Goal: Transaction & Acquisition: Book appointment/travel/reservation

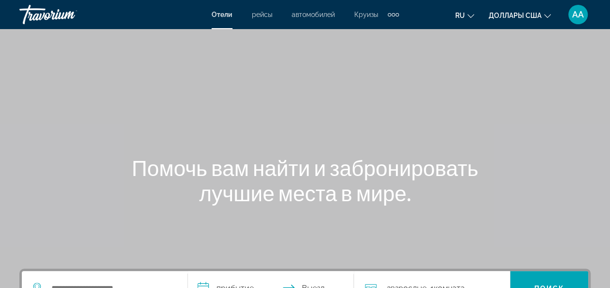
click at [389, 19] on div "Дополнительные элементы навигации" at bounding box center [392, 14] width 11 height 15
click at [421, 62] on div "Основное содержание" at bounding box center [305, 145] width 610 height 291
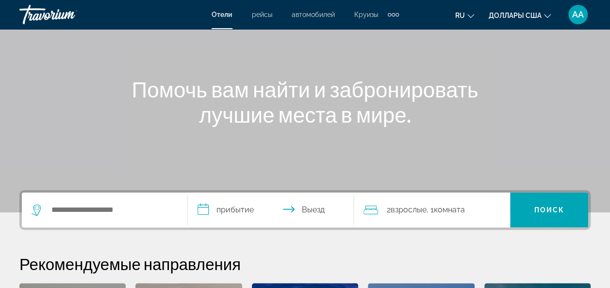
scroll to position [97, 0]
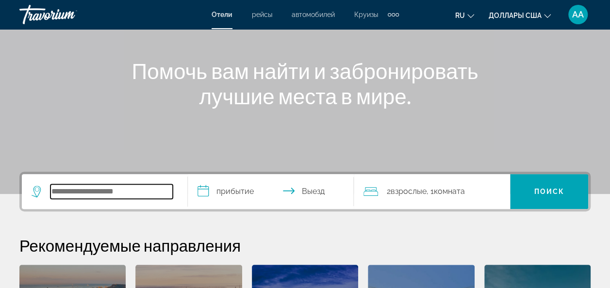
click at [58, 192] on input "Поиск направления от отеля" at bounding box center [111, 191] width 122 height 15
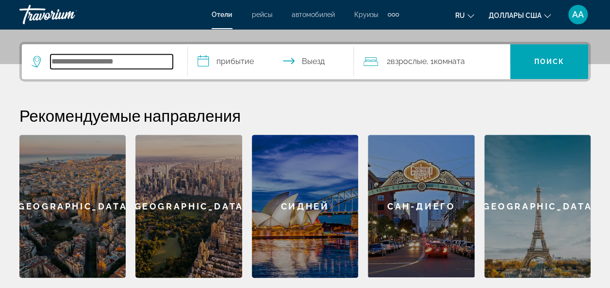
scroll to position [237, 0]
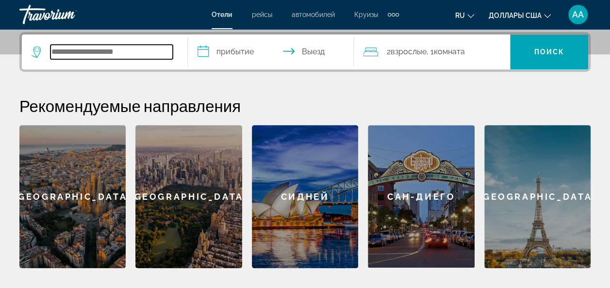
type input "*"
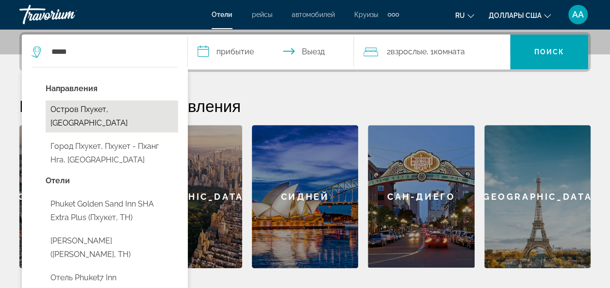
click at [101, 113] on button "Остров Пхукет, [GEOGRAPHIC_DATA]" at bounding box center [112, 116] width 132 height 32
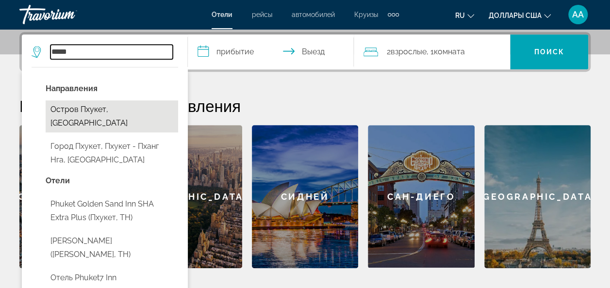
type input "**********"
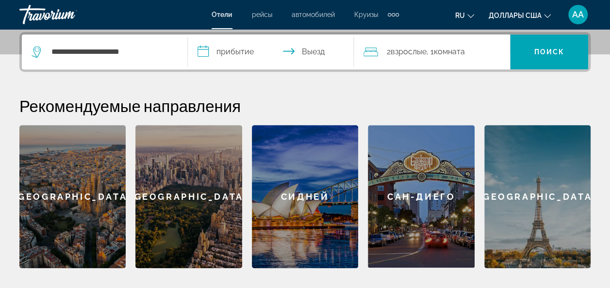
click at [242, 49] on input "**********" at bounding box center [273, 53] width 170 height 38
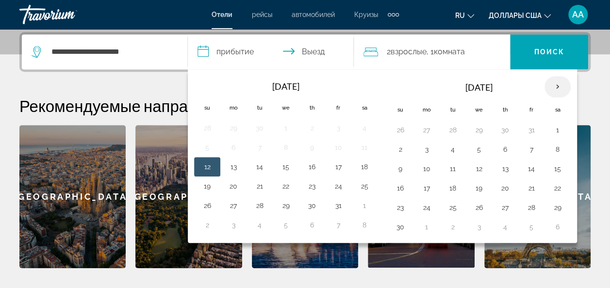
click at [557, 86] on th "Next month" at bounding box center [557, 86] width 26 height 21
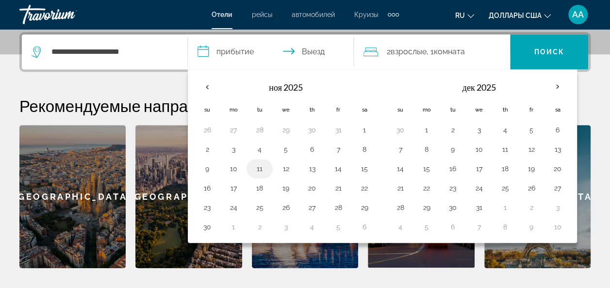
click at [255, 170] on button "11" at bounding box center [260, 169] width 16 height 14
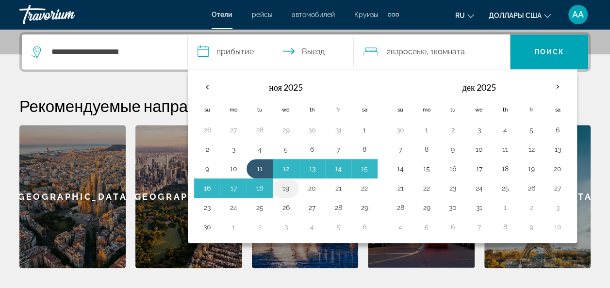
click at [290, 183] on button "19" at bounding box center [286, 188] width 16 height 14
type input "**********"
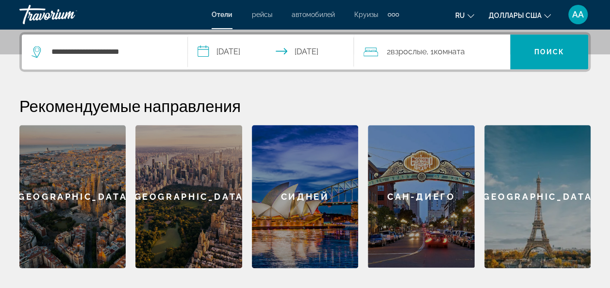
click at [290, 183] on div "Сидней" at bounding box center [305, 196] width 106 height 143
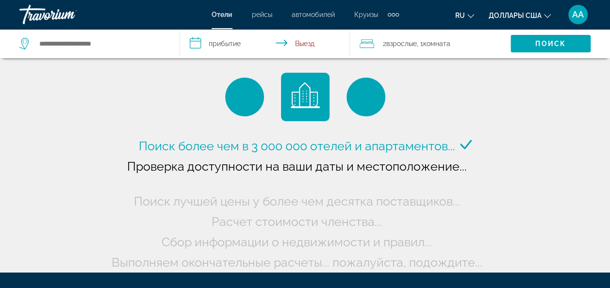
click at [407, 35] on div "2 Взрослый Взрослые , 1 Комната номера" at bounding box center [434, 43] width 151 height 29
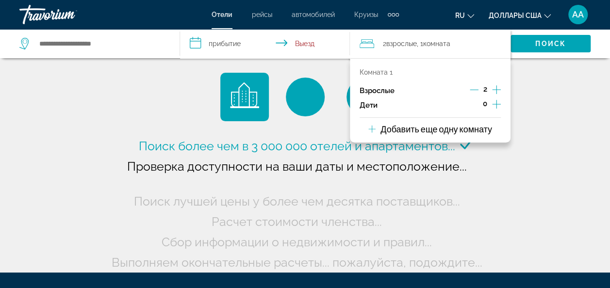
click at [437, 129] on p "Добавить еще одну комнату" at bounding box center [436, 129] width 112 height 11
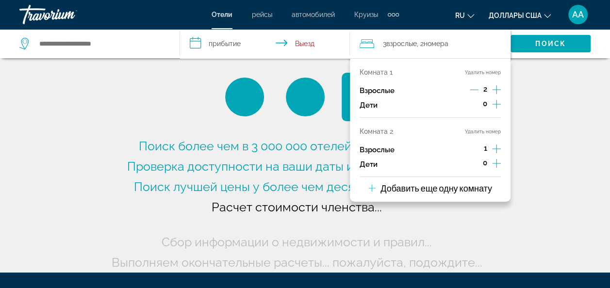
click at [498, 102] on icon "Дочерние элементы" at bounding box center [496, 104] width 9 height 12
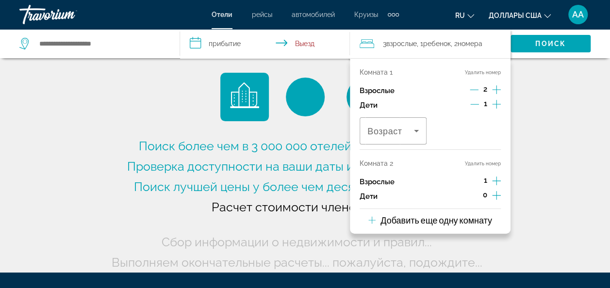
click at [498, 102] on icon "Дочерние элементы" at bounding box center [496, 104] width 9 height 12
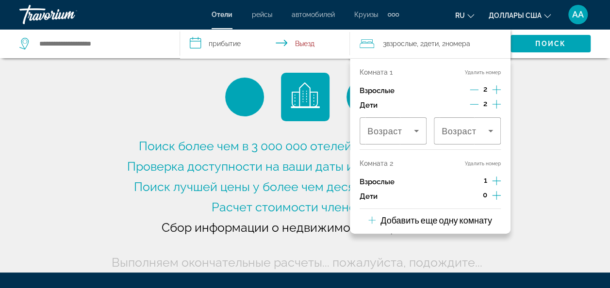
type input "**********"
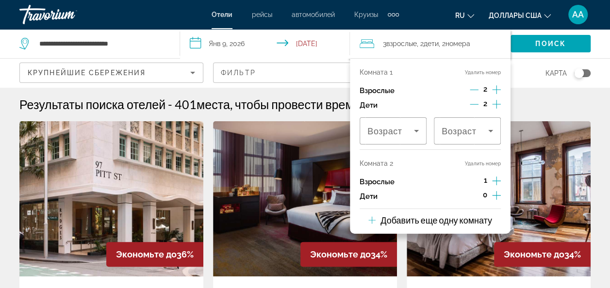
click at [497, 198] on icon "Дочерние элементы" at bounding box center [496, 196] width 9 height 12
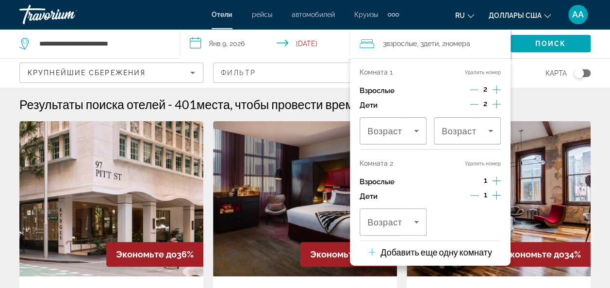
click at [488, 161] on button "Удалить номер" at bounding box center [483, 164] width 36 height 6
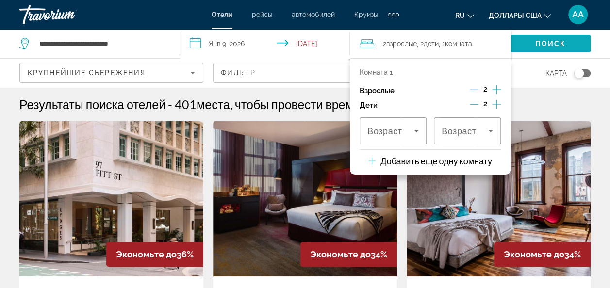
click at [574, 40] on span "Искать" at bounding box center [550, 43] width 80 height 23
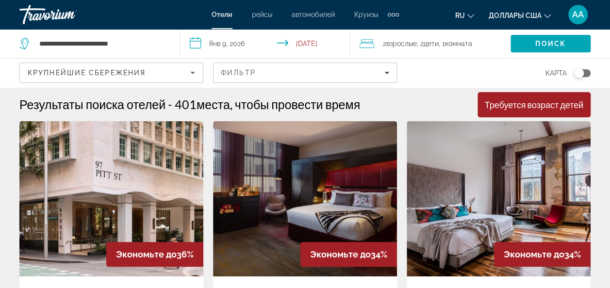
click at [472, 44] on span "Комната" at bounding box center [458, 44] width 27 height 8
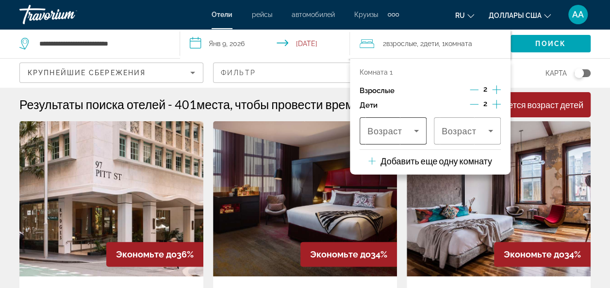
click at [417, 130] on icon "Путешественники: 2 взрослых, 2 детей" at bounding box center [416, 131] width 5 height 2
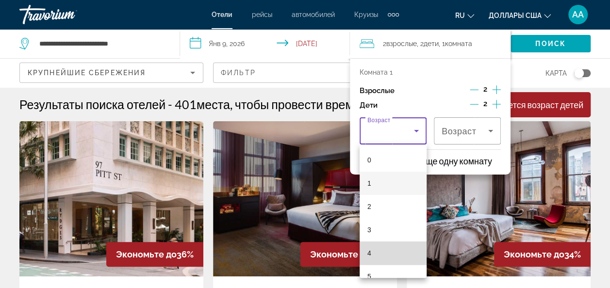
click at [404, 254] on mat-option "4" at bounding box center [392, 252] width 67 height 23
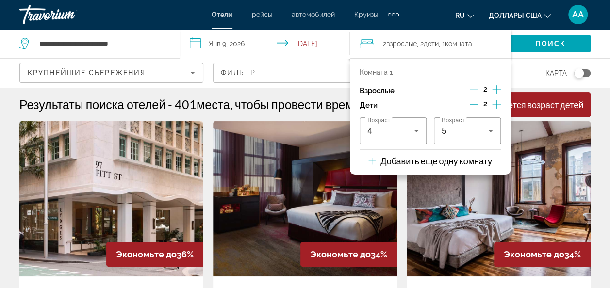
scroll to position [19, 0]
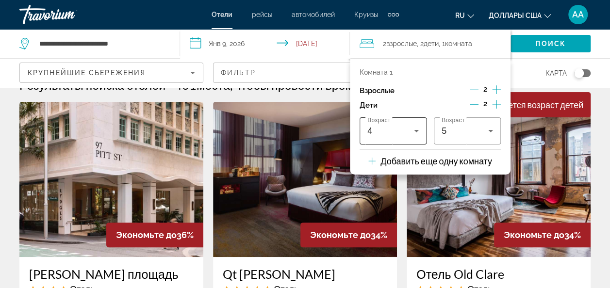
click at [416, 135] on icon "Путешественники: 2 взрослых, 2 детей" at bounding box center [416, 131] width 12 height 12
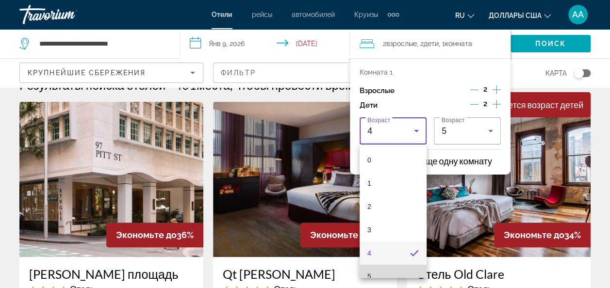
click at [401, 266] on mat-option "5" at bounding box center [392, 276] width 67 height 23
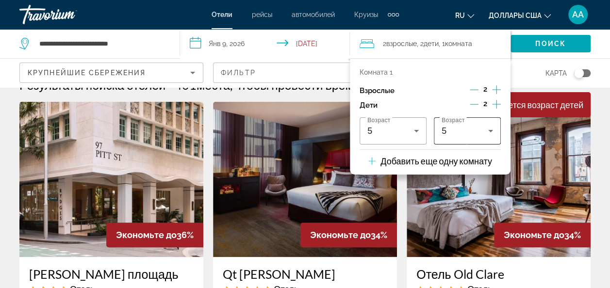
click at [480, 133] on div "5" at bounding box center [464, 131] width 47 height 12
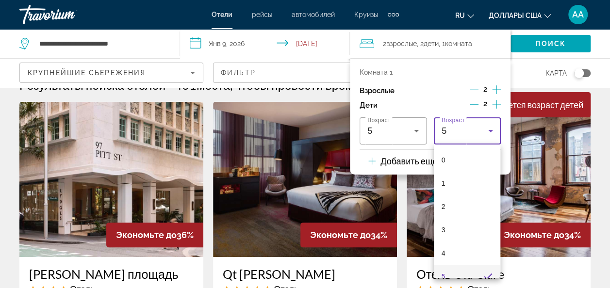
scroll to position [10, 0]
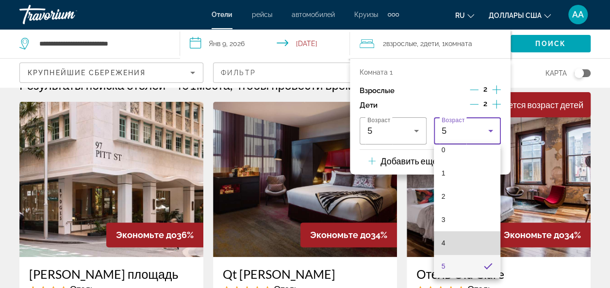
click at [474, 243] on mat-option "4" at bounding box center [467, 242] width 67 height 23
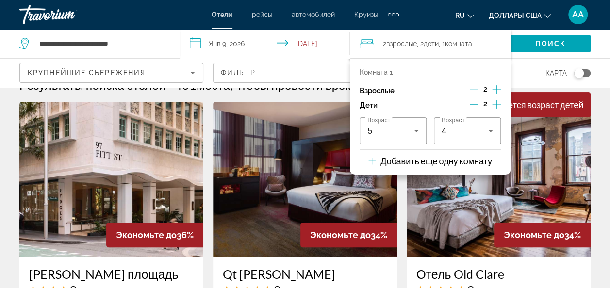
click at [474, 243] on img "Основное содержание" at bounding box center [498, 179] width 184 height 155
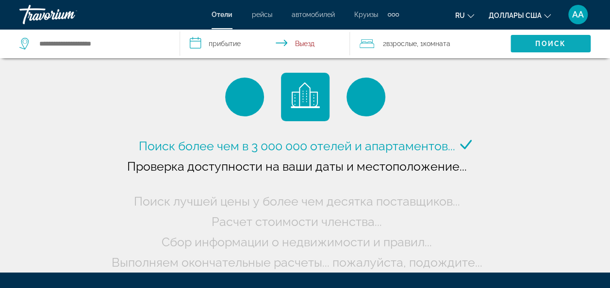
click at [552, 43] on span "Поиск" at bounding box center [550, 44] width 31 height 8
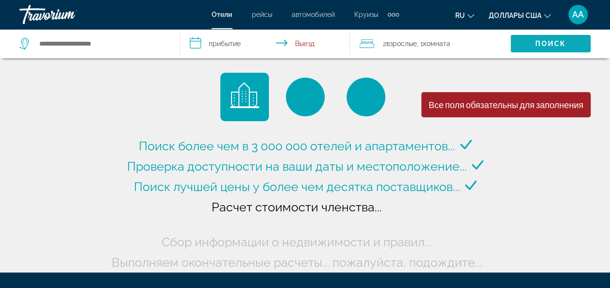
click at [552, 43] on span "Поиск" at bounding box center [550, 44] width 31 height 8
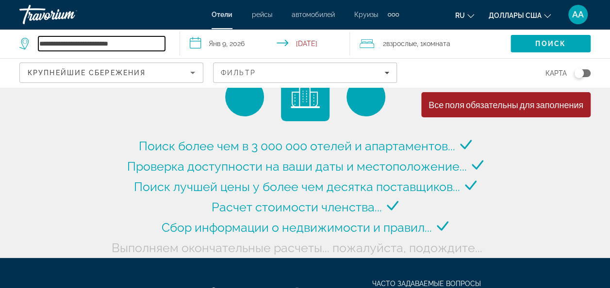
click at [141, 42] on input "**********" at bounding box center [101, 43] width 127 height 15
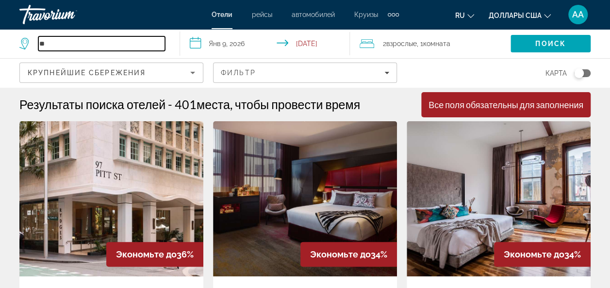
type input "*"
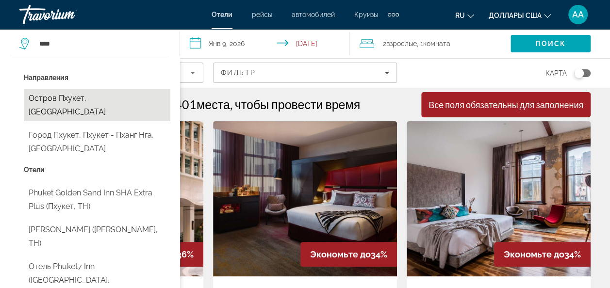
click at [98, 105] on button "Остров Пхукет, [GEOGRAPHIC_DATA]" at bounding box center [97, 105] width 146 height 32
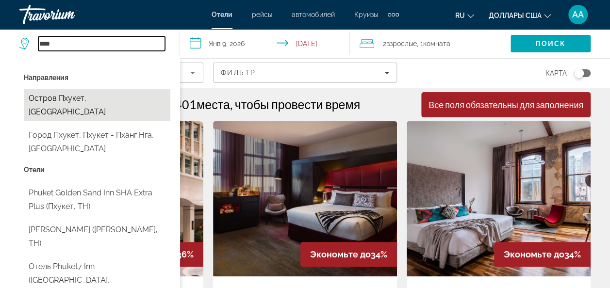
type input "**********"
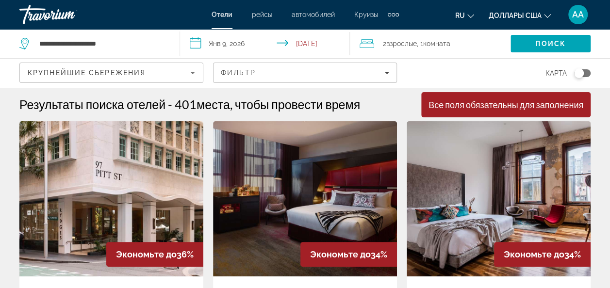
click at [241, 41] on input "**********" at bounding box center [267, 45] width 174 height 32
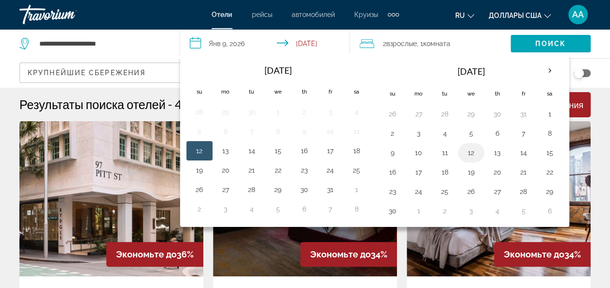
click at [464, 149] on button "12" at bounding box center [471, 153] width 16 height 14
click at [446, 150] on button "11" at bounding box center [445, 153] width 16 height 14
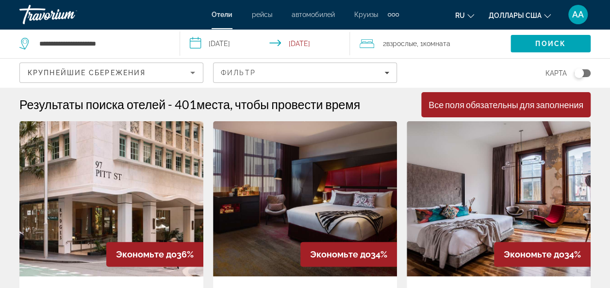
click at [302, 46] on input "**********" at bounding box center [267, 45] width 174 height 32
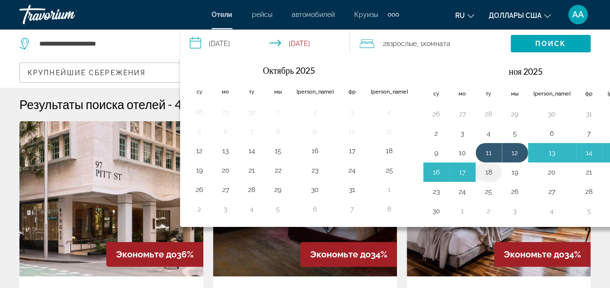
click at [481, 168] on button "18" at bounding box center [489, 172] width 16 height 14
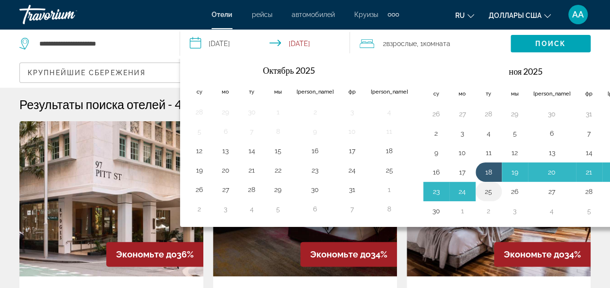
click at [481, 185] on button "25" at bounding box center [489, 192] width 16 height 14
type input "**********"
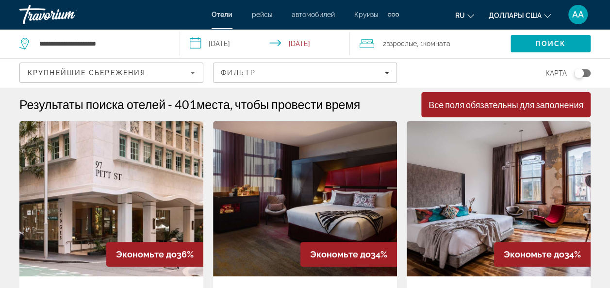
click at [436, 45] on span "Комната" at bounding box center [436, 44] width 27 height 8
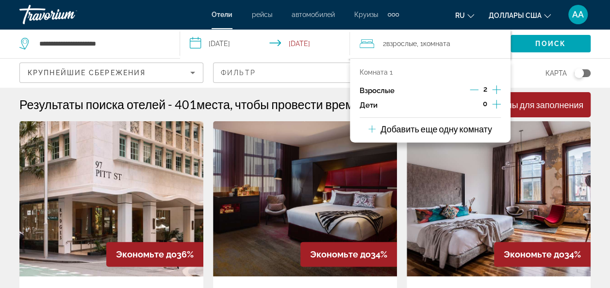
click at [498, 101] on icon "Дочерние элементы" at bounding box center [496, 104] width 9 height 12
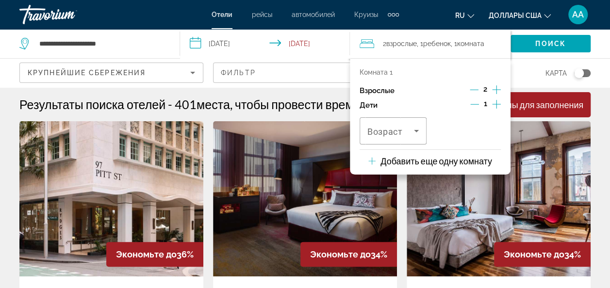
click at [498, 101] on icon "Дочерние элементы" at bounding box center [496, 104] width 9 height 12
click at [477, 128] on span "Путешественники: 2 взрослых, 2 детей" at bounding box center [464, 131] width 47 height 12
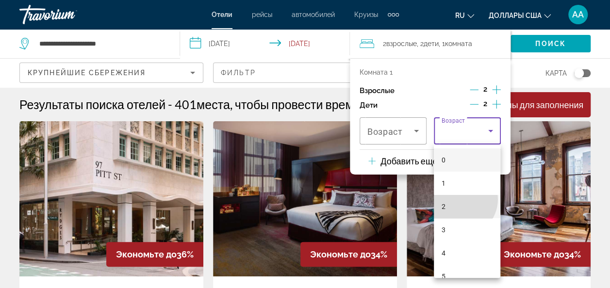
click at [460, 199] on mat-option "2" at bounding box center [467, 206] width 67 height 23
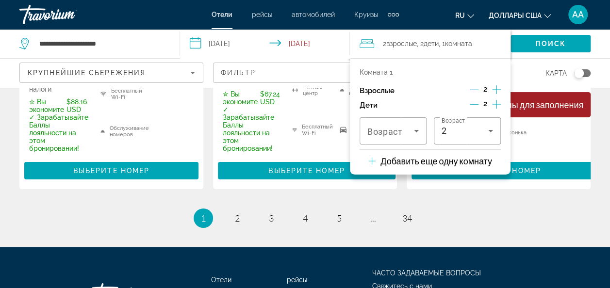
scroll to position [1595, 0]
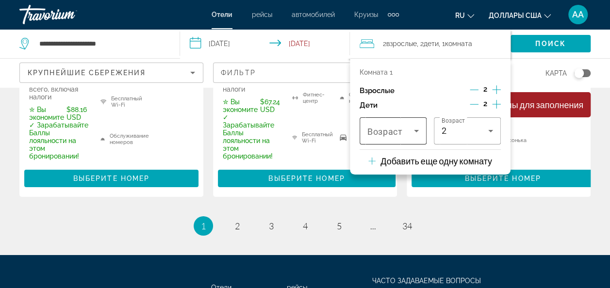
click at [412, 129] on icon "Путешественники: 2 взрослых, 2 детей" at bounding box center [416, 131] width 12 height 12
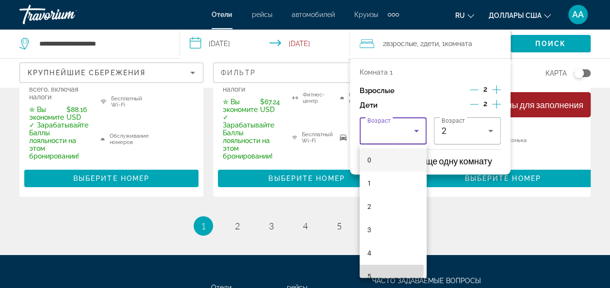
click at [385, 269] on mat-option "5" at bounding box center [392, 276] width 67 height 23
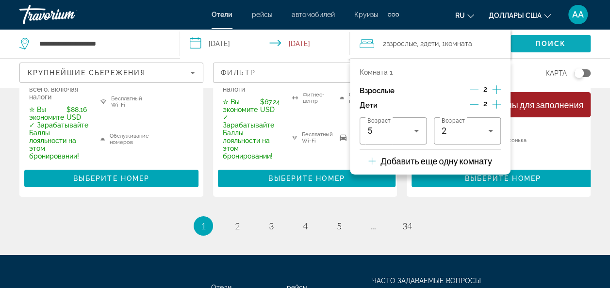
click at [559, 40] on span "Поиск" at bounding box center [550, 44] width 31 height 8
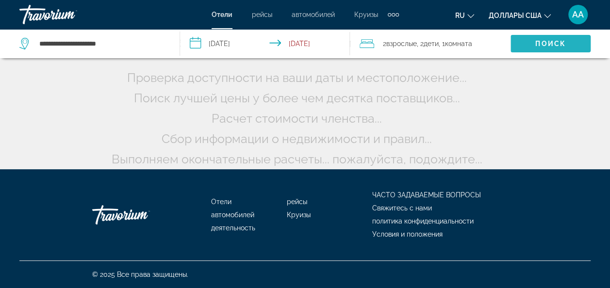
scroll to position [103, 0]
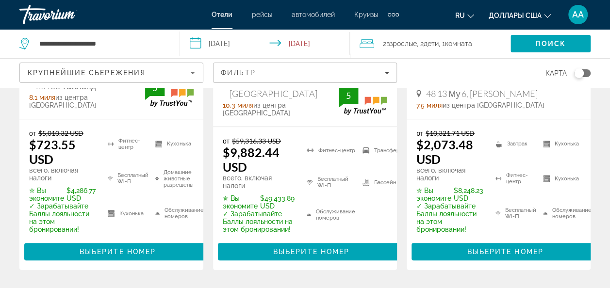
scroll to position [272, 0]
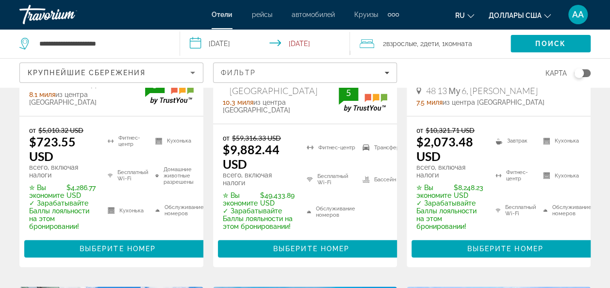
click at [191, 72] on icon "Сортировать по" at bounding box center [192, 73] width 5 height 2
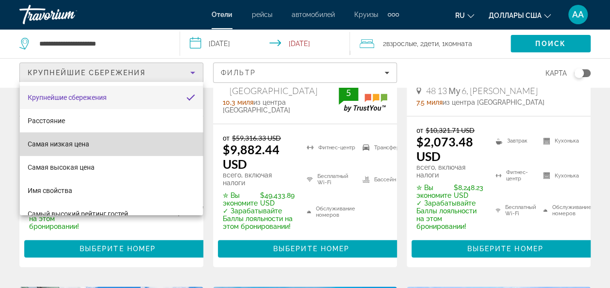
click at [161, 138] on mat-option "Самая низкая цена" at bounding box center [111, 143] width 183 height 23
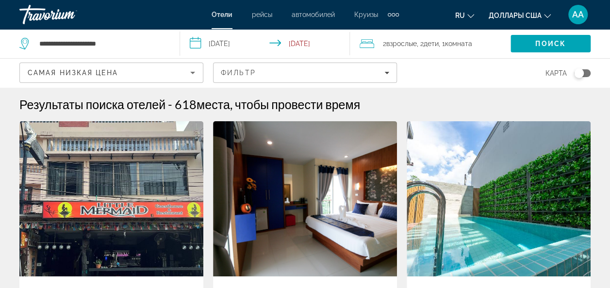
click at [452, 64] on div "карта" at bounding box center [498, 73] width 184 height 29
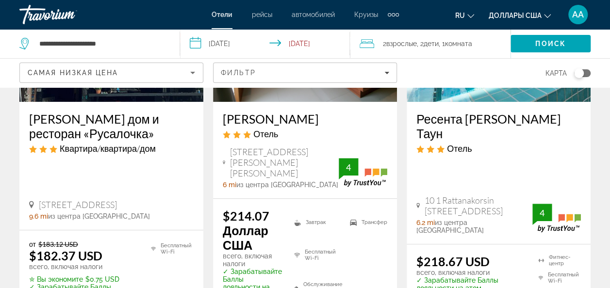
scroll to position [155, 0]
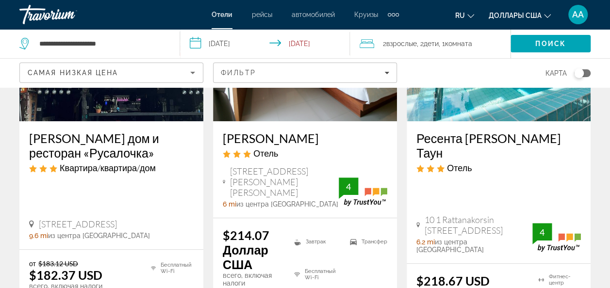
click at [452, 64] on div "карта" at bounding box center [498, 73] width 184 height 29
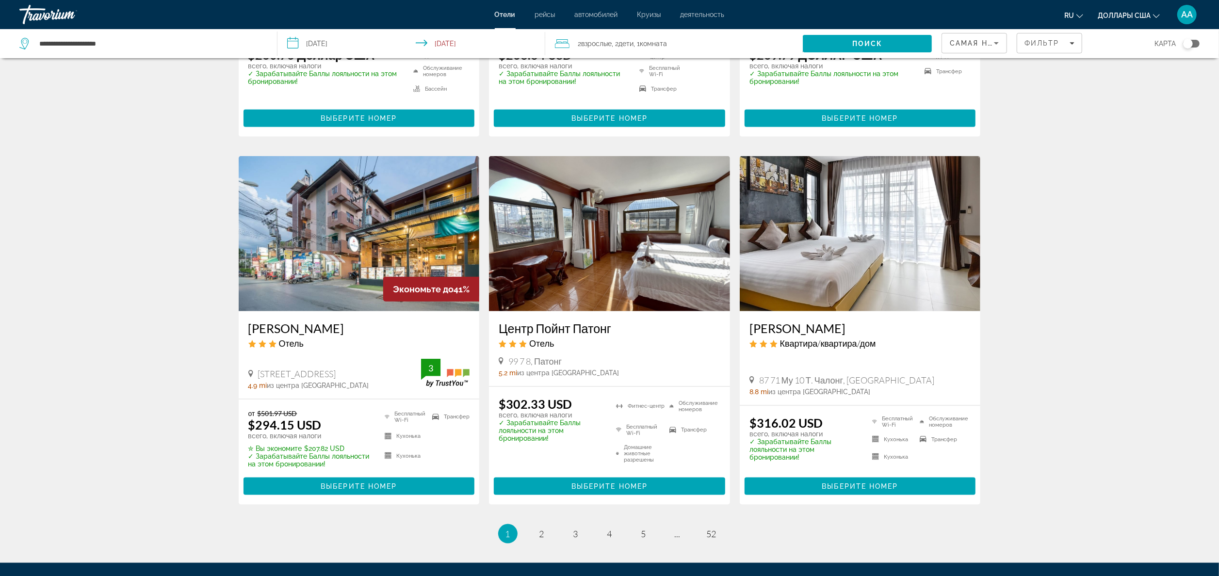
scroll to position [1047, 0]
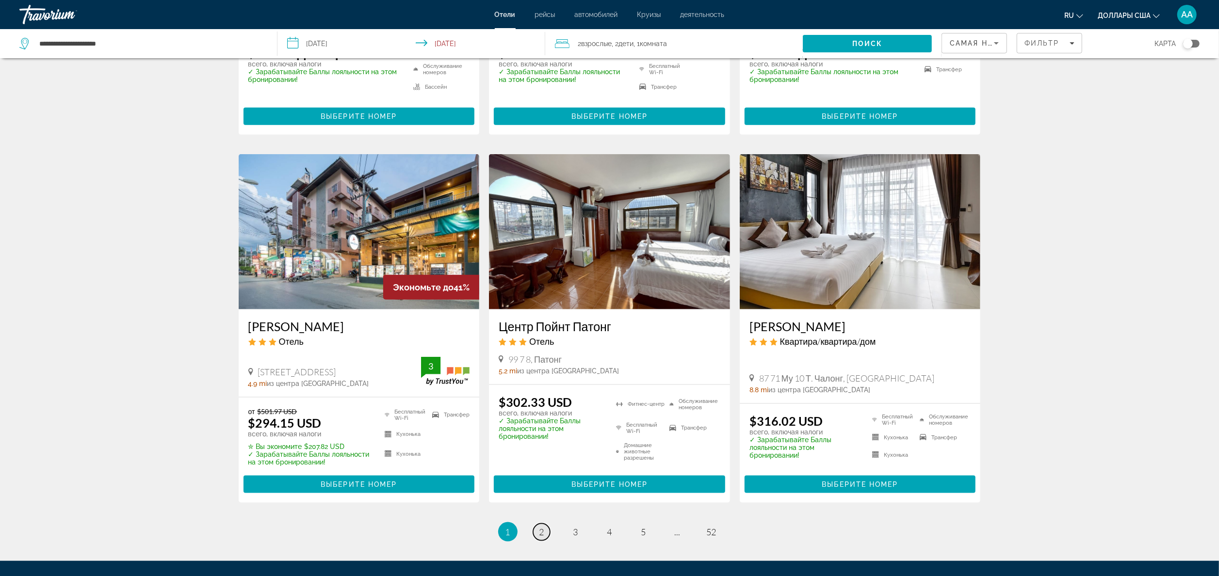
click at [539, 288] on span "2" at bounding box center [541, 532] width 5 height 11
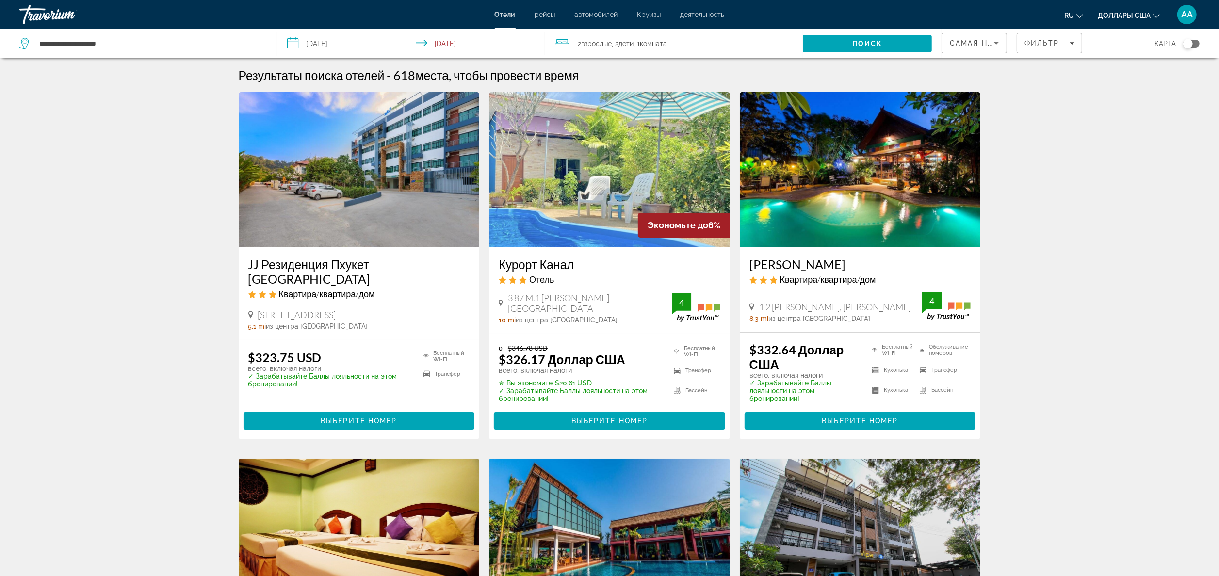
click at [590, 191] on img "Основное содержание" at bounding box center [609, 169] width 241 height 155
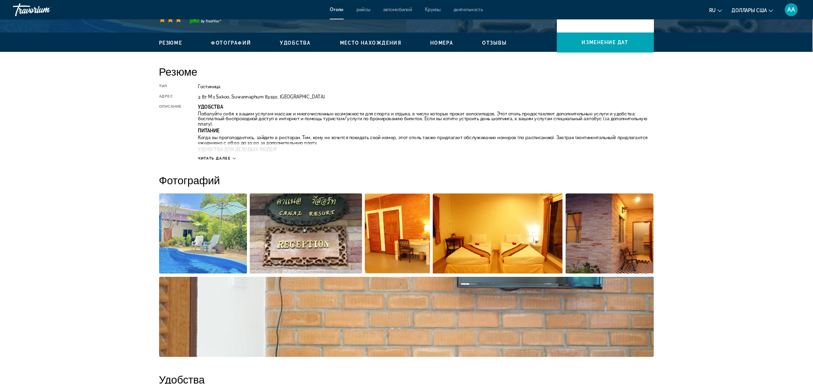
scroll to position [310, 0]
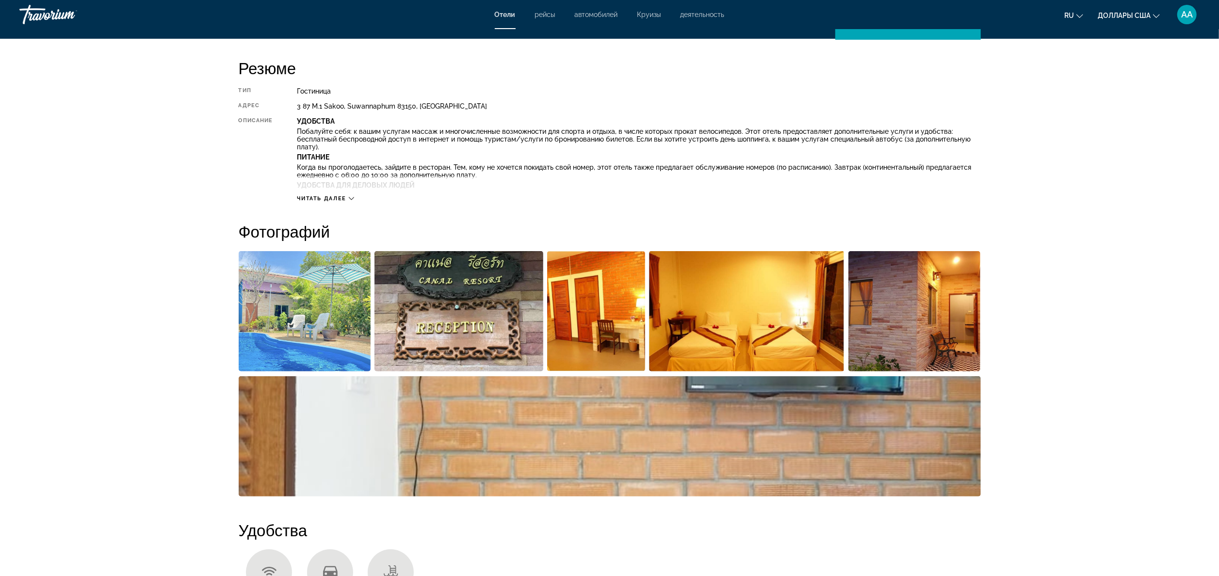
click at [327, 198] on span "Читать далее" at bounding box center [321, 198] width 49 height 6
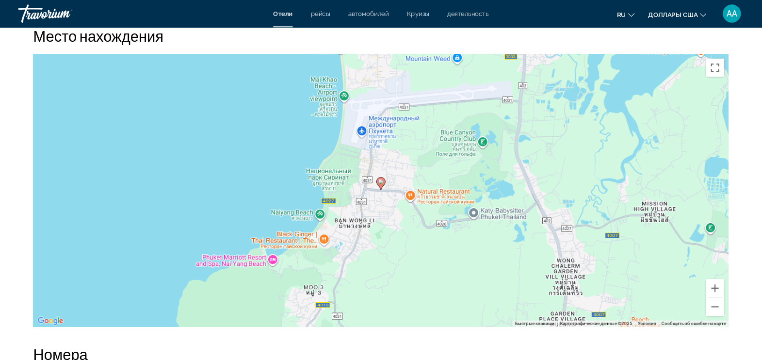
scroll to position [1189, 0]
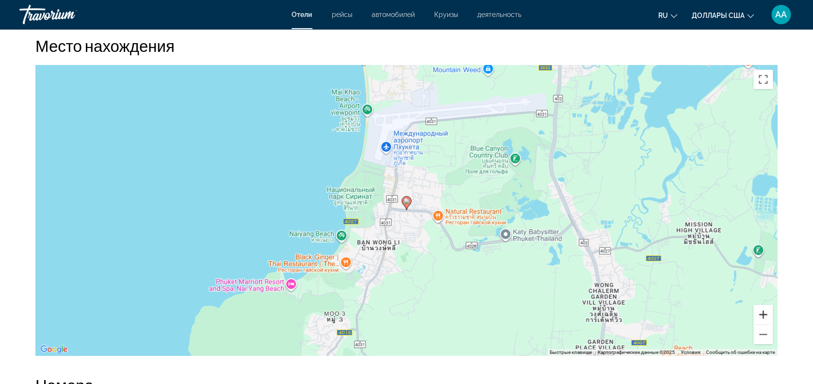
click at [616, 288] on button "Увеличить" at bounding box center [762, 314] width 19 height 19
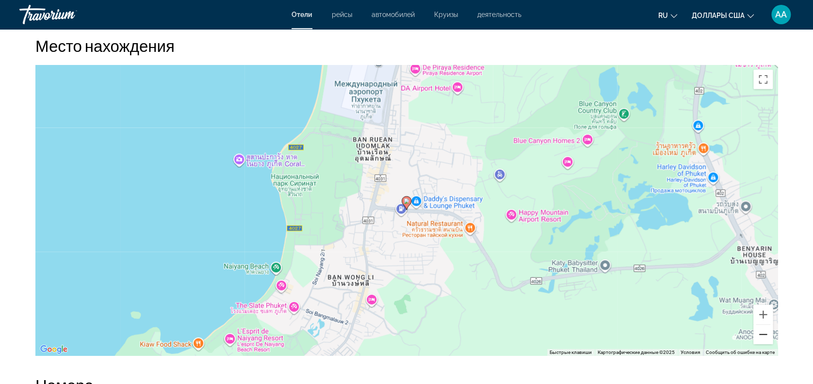
click at [616, 288] on button "Уменьшить" at bounding box center [762, 334] width 19 height 19
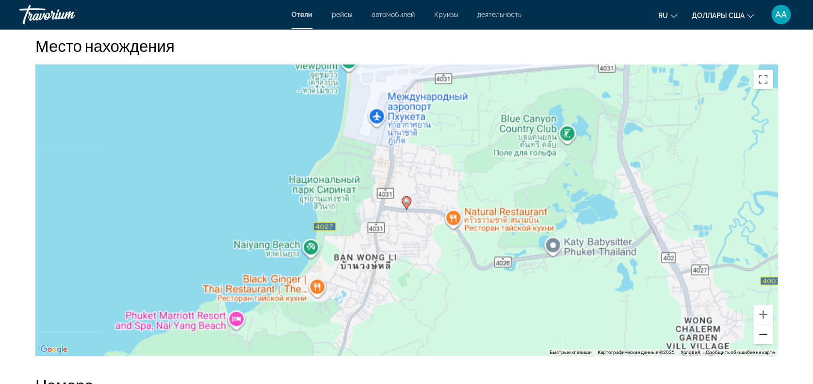
click at [616, 288] on button "Уменьшить" at bounding box center [762, 334] width 19 height 19
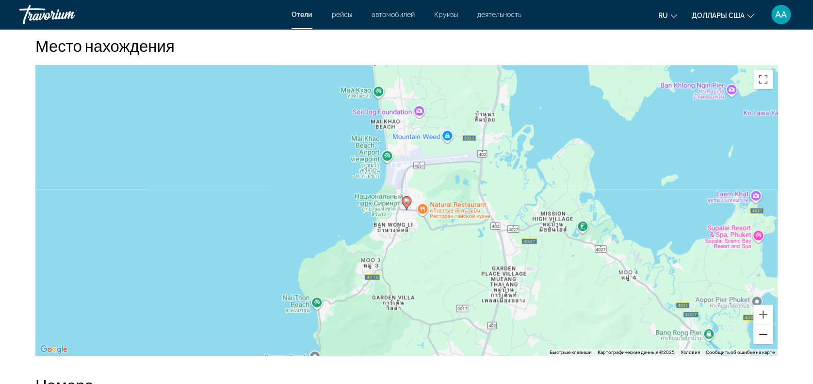
click at [616, 288] on button "Уменьшить" at bounding box center [762, 334] width 19 height 19
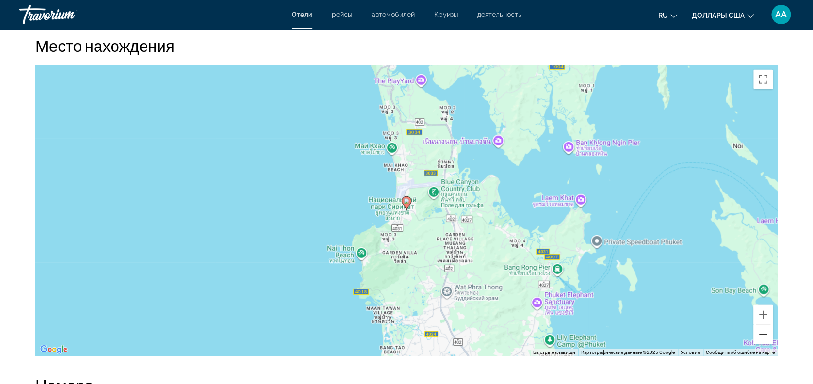
click at [616, 288] on button "Уменьшить" at bounding box center [762, 334] width 19 height 19
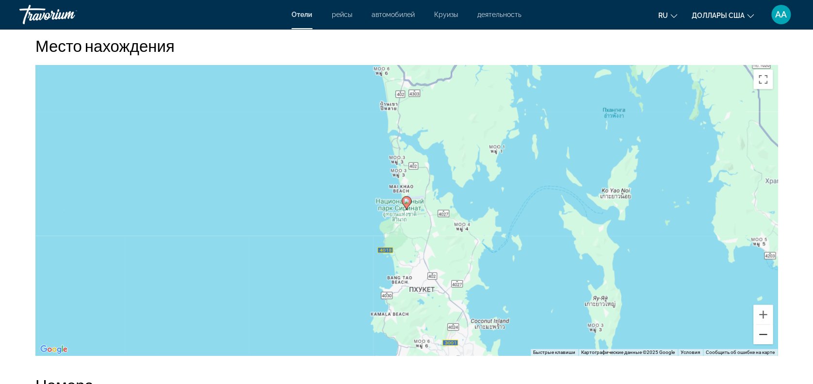
click at [616, 288] on button "Уменьшить" at bounding box center [762, 334] width 19 height 19
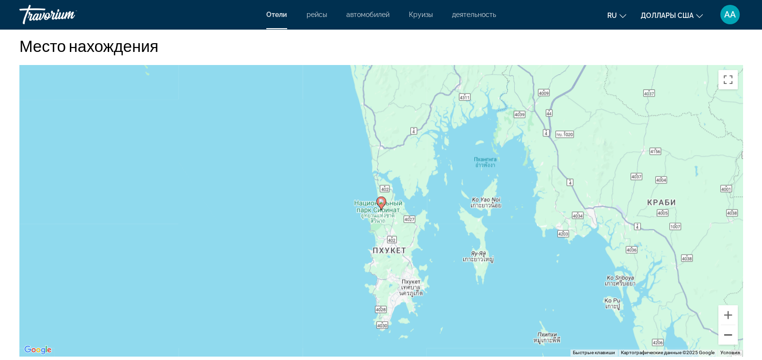
click at [616, 288] on button "Уменьшить" at bounding box center [727, 334] width 19 height 19
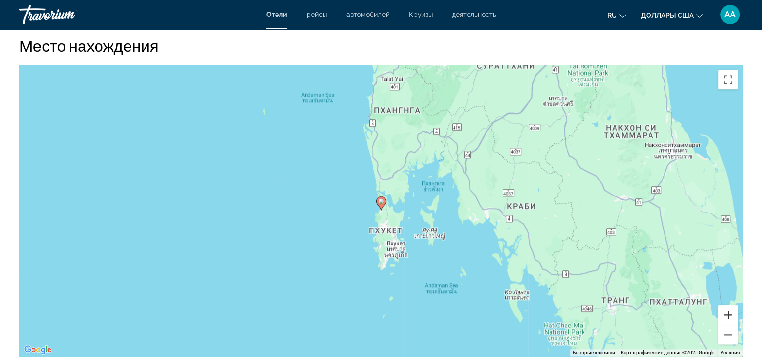
click at [616, 288] on button "Увеличить" at bounding box center [727, 314] width 19 height 19
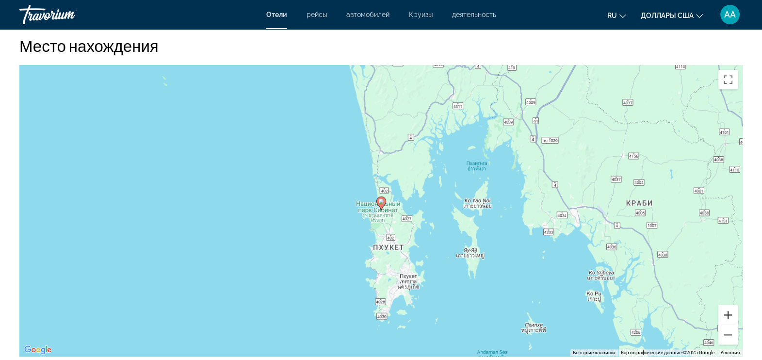
click at [616, 288] on button "Увеличить" at bounding box center [727, 314] width 19 height 19
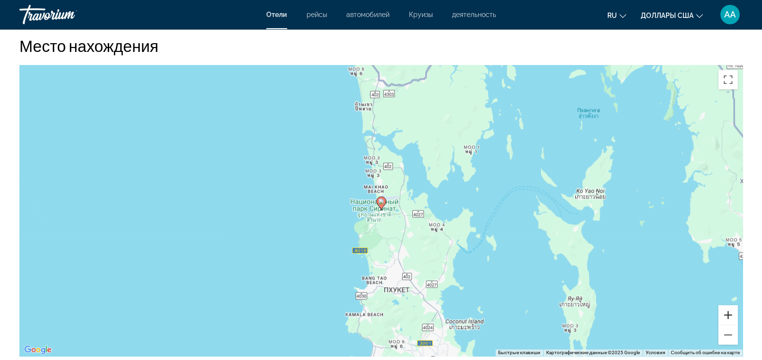
click at [616, 288] on button "Увеличить" at bounding box center [727, 314] width 19 height 19
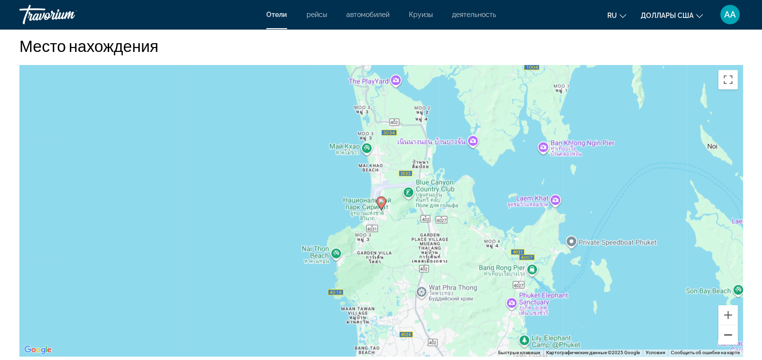
click at [616, 288] on button "Уменьшить" at bounding box center [727, 334] width 19 height 19
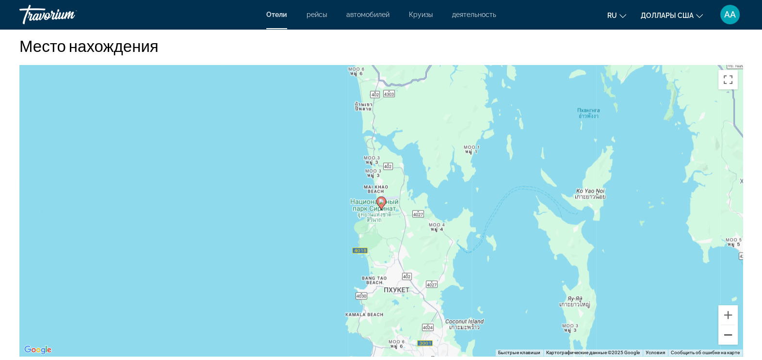
click at [616, 288] on button "Уменьшить" at bounding box center [727, 334] width 19 height 19
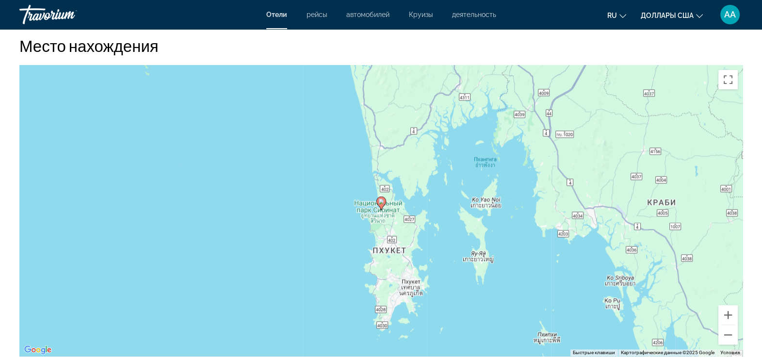
click at [616, 288] on div "Резюме Тип Гостиница адрес 3 87 M.1 Sakoo, Suwannaphum 83150, Таиланд Описание …" at bounding box center [381, 239] width 762 height 2121
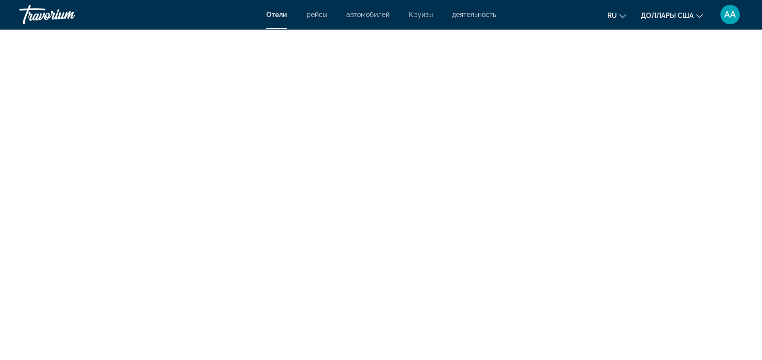
scroll to position [2111, 0]
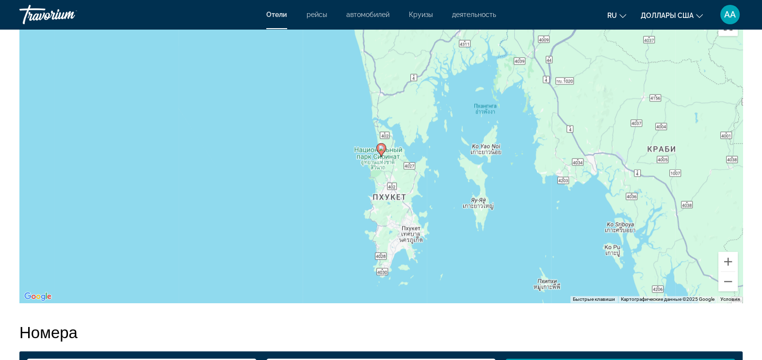
click at [616, 288] on div "Резюме Тип Гостиница адрес 3 87 M.1 Sakoo, Suwannaphum 83150, Таиланд Описание …" at bounding box center [381, 186] width 762 height 2121
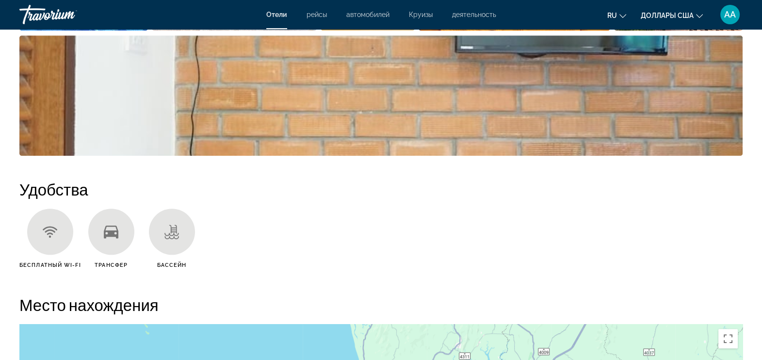
scroll to position [923, 0]
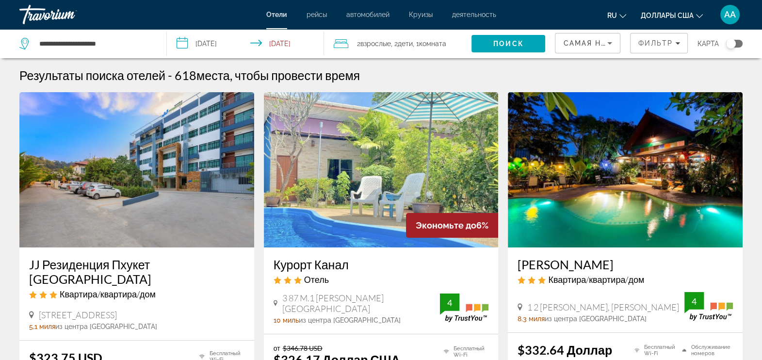
click at [143, 143] on img "Основное содержание" at bounding box center [136, 169] width 235 height 155
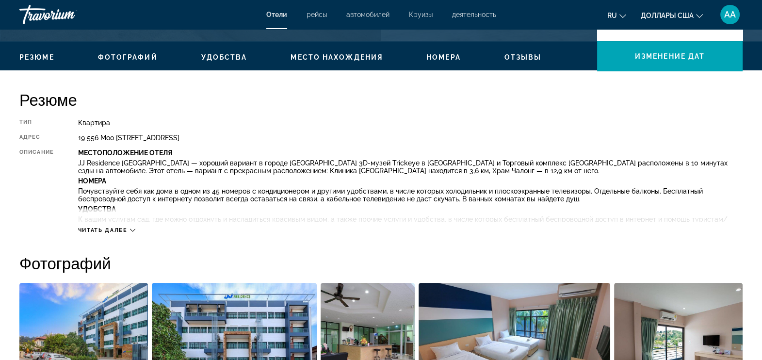
scroll to position [315, 0]
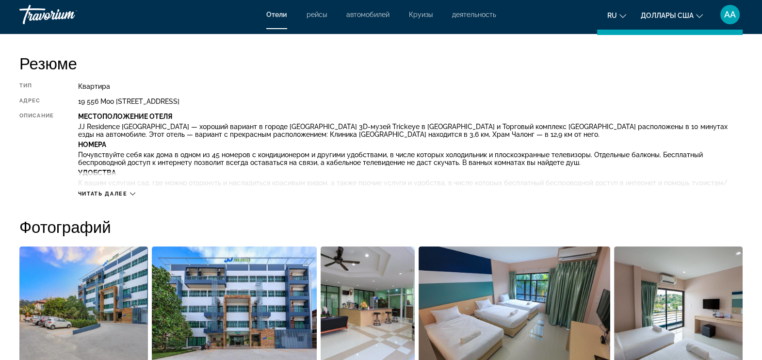
click at [143, 143] on p "Номера" at bounding box center [410, 145] width 664 height 8
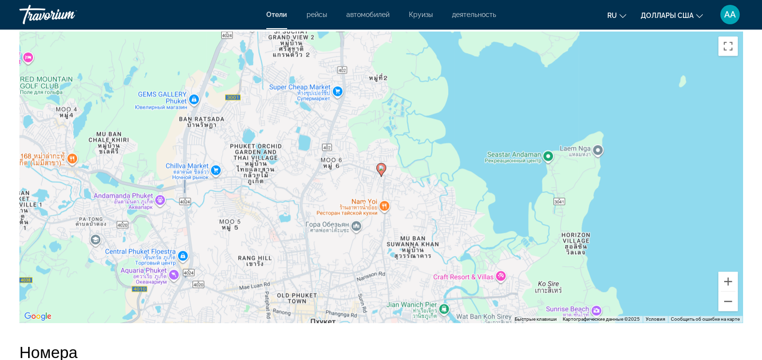
scroll to position [945, 0]
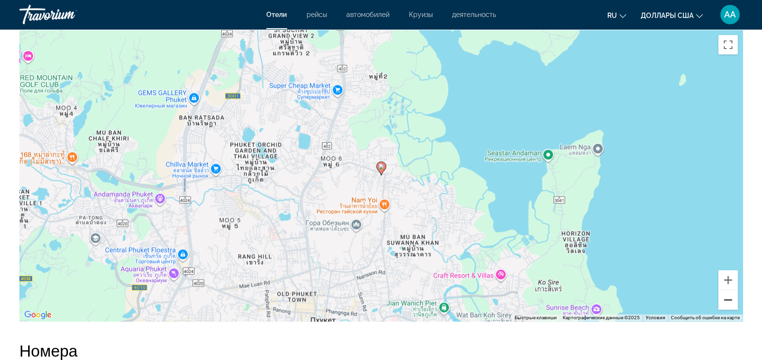
click at [616, 288] on button "Уменьшить" at bounding box center [727, 299] width 19 height 19
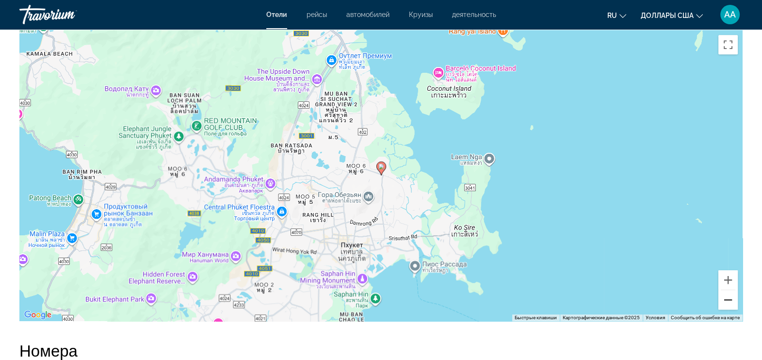
click at [616, 288] on button "Уменьшить" at bounding box center [727, 299] width 19 height 19
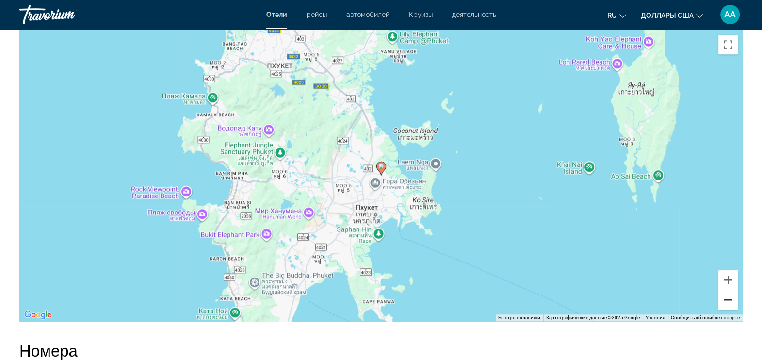
click at [616, 288] on button "Уменьшить" at bounding box center [727, 299] width 19 height 19
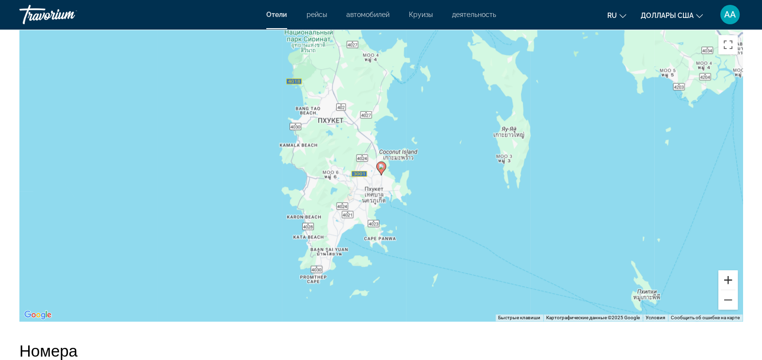
click at [616, 274] on button "Увеличить" at bounding box center [727, 279] width 19 height 19
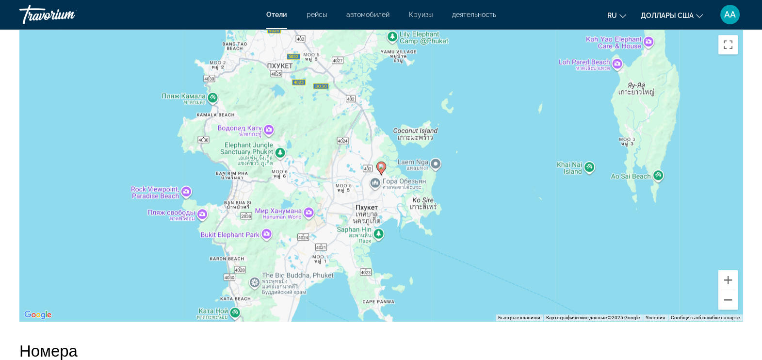
click at [616, 203] on div "Резюме Тип Квартира адрес 19 556 Moo [STREET_ADDRESS] Описание Местоположение О…" at bounding box center [381, 122] width 762 height 1398
click at [616, 179] on div "Резюме Тип Квартира адрес 19 556 Moo [STREET_ADDRESS] Описание Местоположение О…" at bounding box center [381, 122] width 762 height 1398
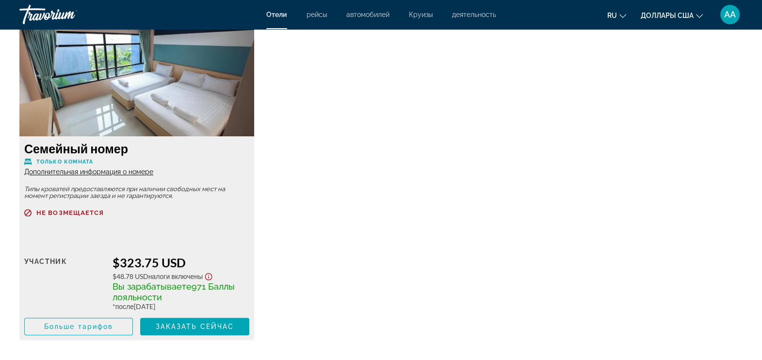
scroll to position [1382, 0]
